Goal: Navigation & Orientation: Find specific page/section

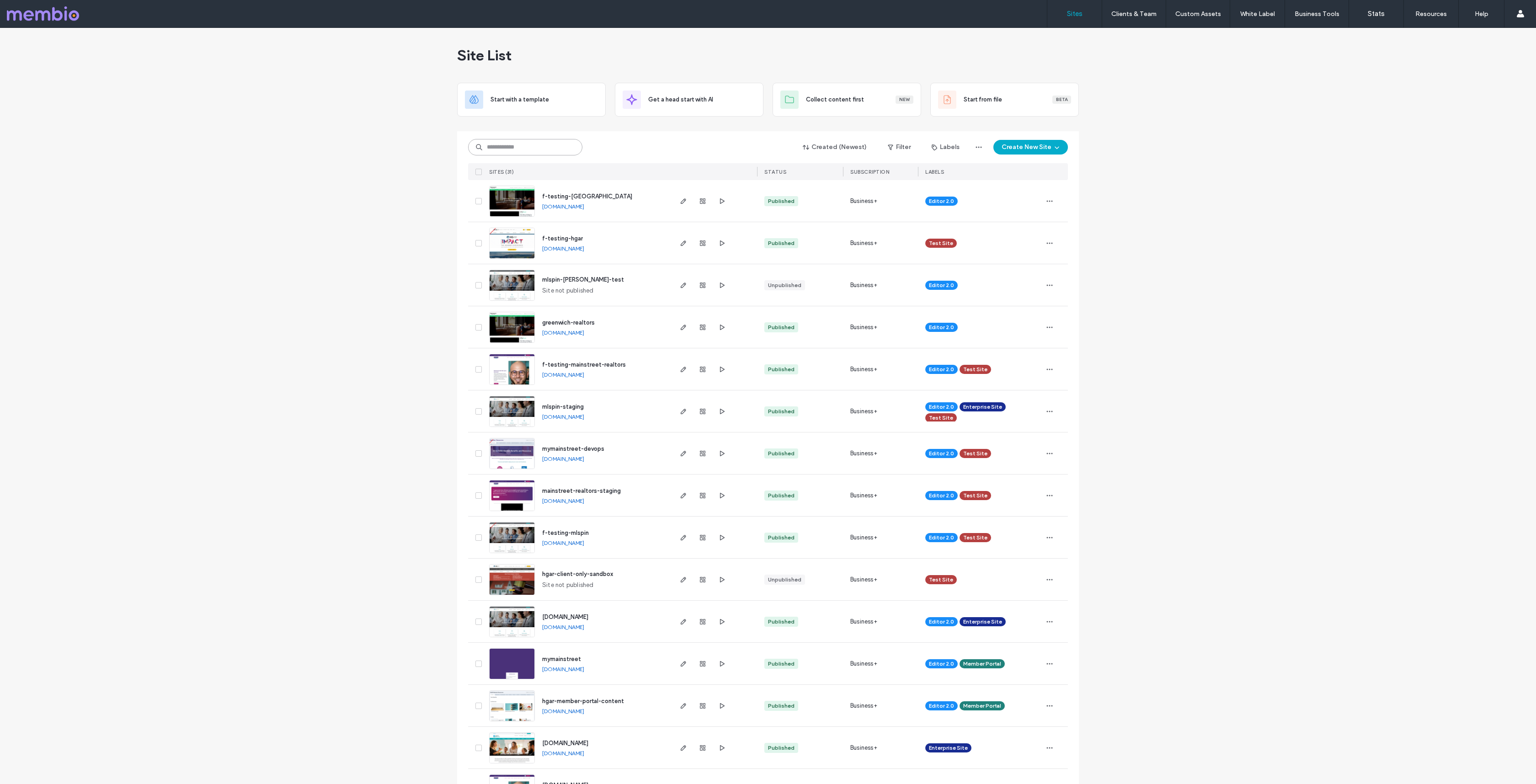
click at [489, 150] on input at bounding box center [525, 147] width 114 height 17
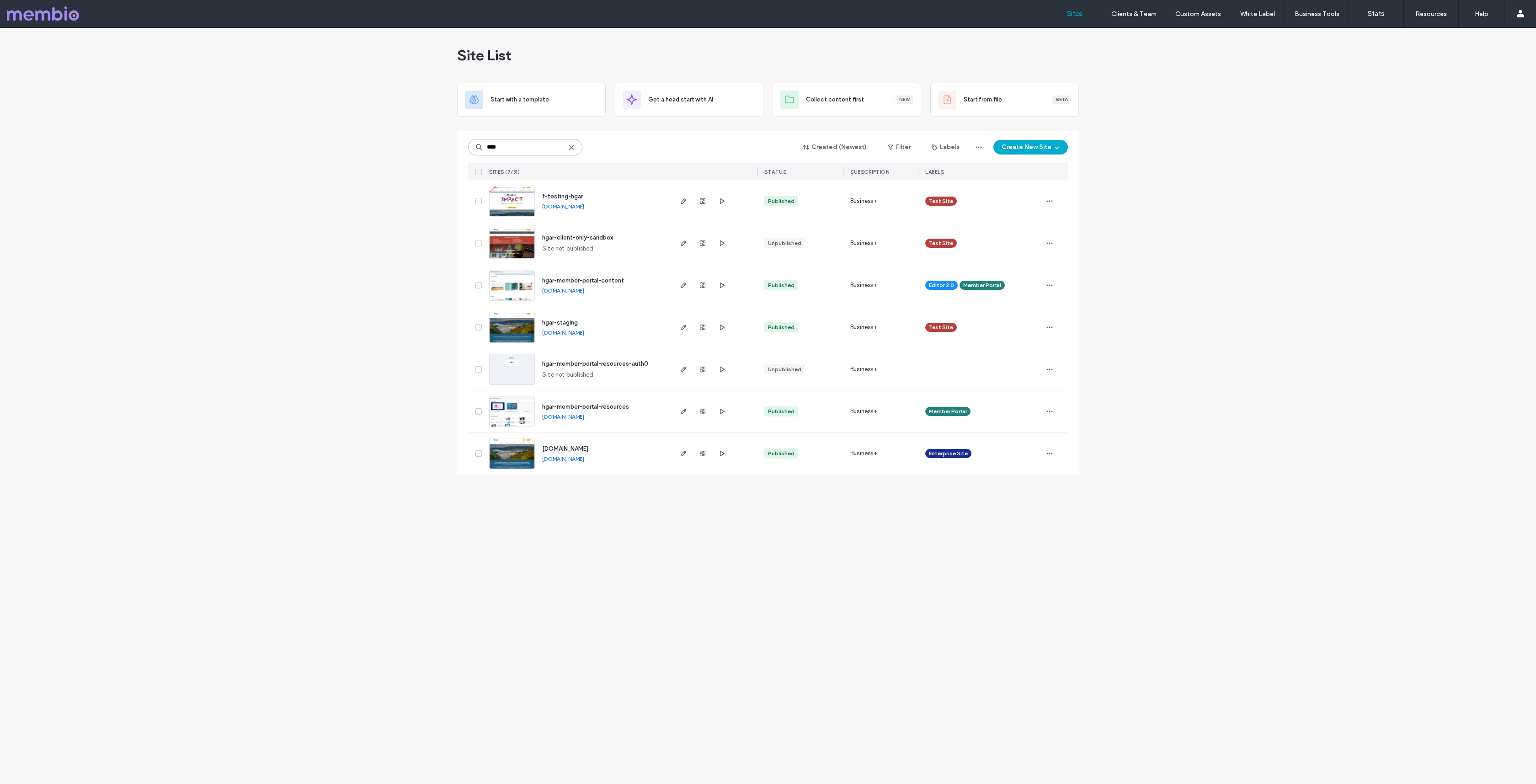
type input "****"
click at [527, 452] on img at bounding box center [512, 469] width 45 height 62
